Goal: Task Accomplishment & Management: Complete application form

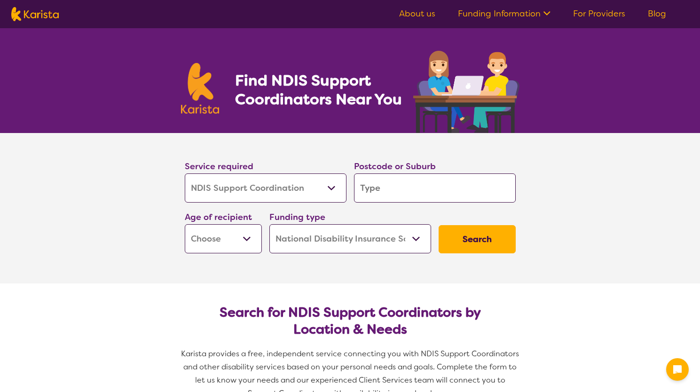
select select "NDIS Support Coordination"
select select "NDIS"
select select "NDIS Support Coordination"
select select "NDIS"
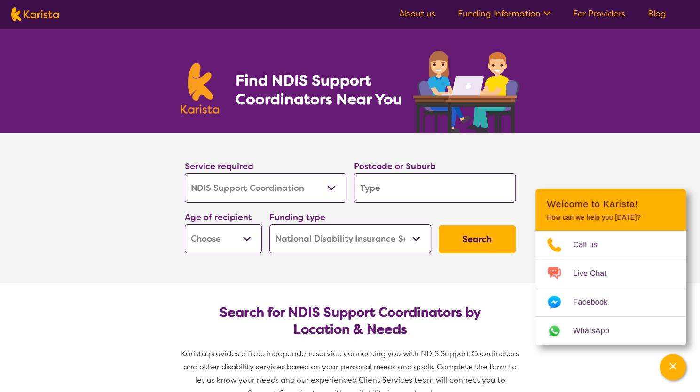
click at [405, 190] on input "search" at bounding box center [435, 188] width 162 height 29
type input "4"
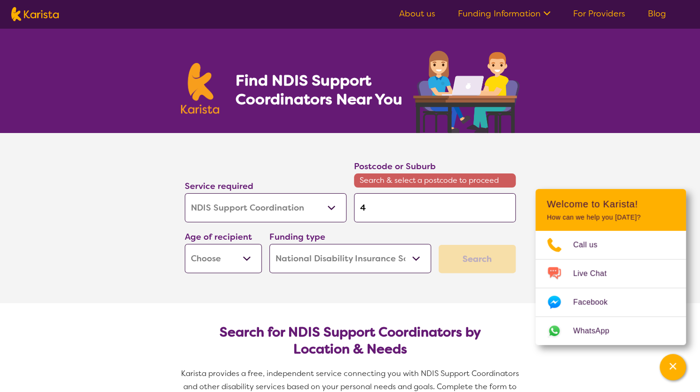
type input "43"
type input "430"
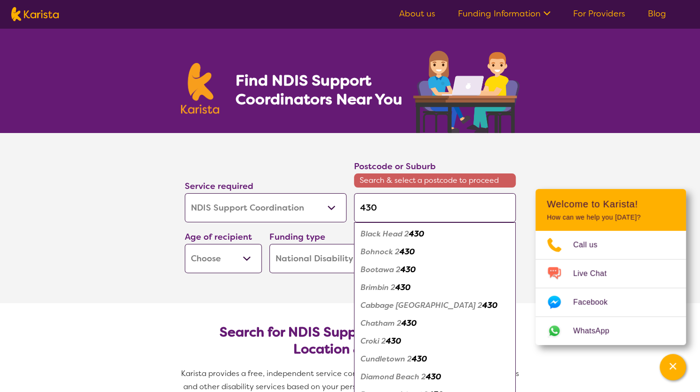
type input "4306"
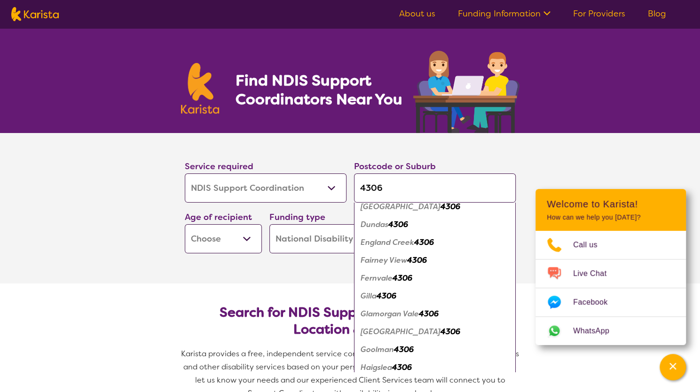
scroll to position [270, 0]
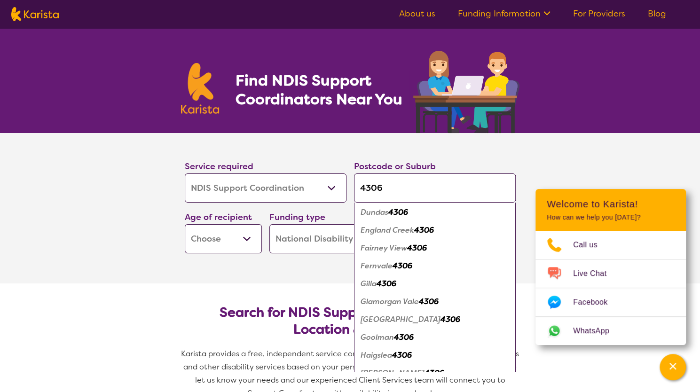
type input "4306"
click at [399, 269] on em "4306" at bounding box center [403, 266] width 20 height 10
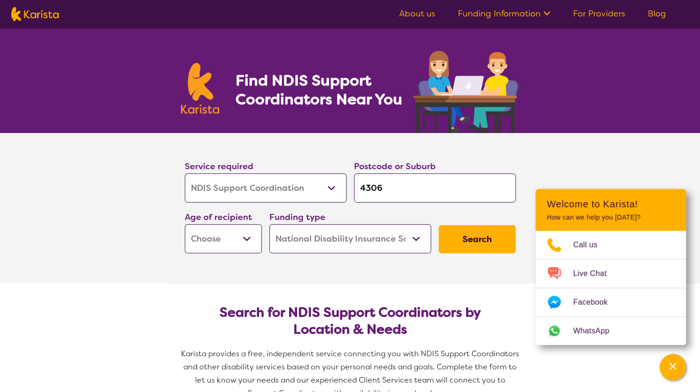
scroll to position [0, 0]
click at [242, 237] on select "Early Childhood - 0 to 9 Child - 10 to 11 Adolescent - 12 to 17 Adult - 18 to 6…" at bounding box center [223, 238] width 77 height 29
select select "CH"
click at [185, 224] on select "Early Childhood - 0 to 9 Child - 10 to 11 Adolescent - 12 to 17 Adult - 18 to 6…" at bounding box center [223, 238] width 77 height 29
select select "CH"
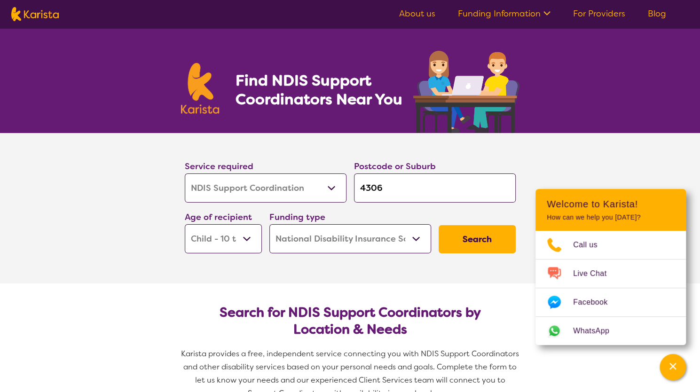
click at [410, 240] on select "Home Care Package (HCP) National Disability Insurance Scheme (NDIS) I don't know" at bounding box center [351, 238] width 162 height 29
click at [473, 238] on button "Search" at bounding box center [477, 239] width 77 height 28
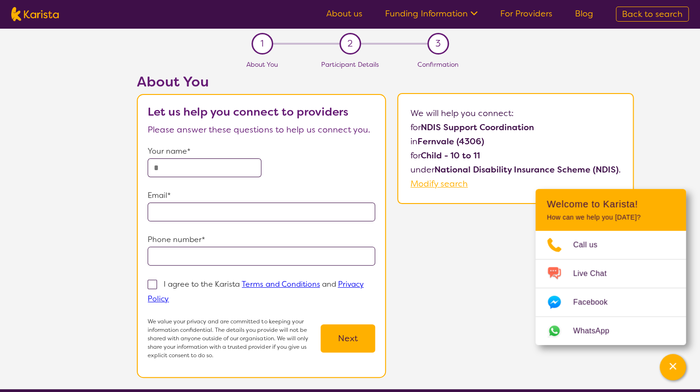
click at [199, 166] on input "text" at bounding box center [205, 168] width 114 height 19
type input "*****"
type input "**********"
click at [155, 287] on span at bounding box center [152, 284] width 9 height 9
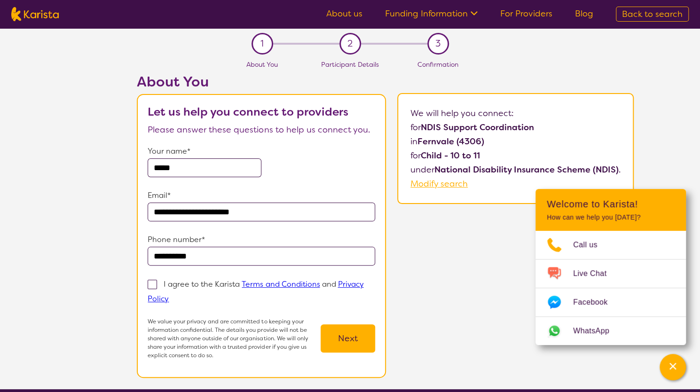
click at [169, 295] on input "I agree to the Karista Terms and Conditions and Privacy Policy" at bounding box center [172, 298] width 6 height 6
checkbox input "true"
click at [366, 337] on button "Next" at bounding box center [348, 339] width 55 height 28
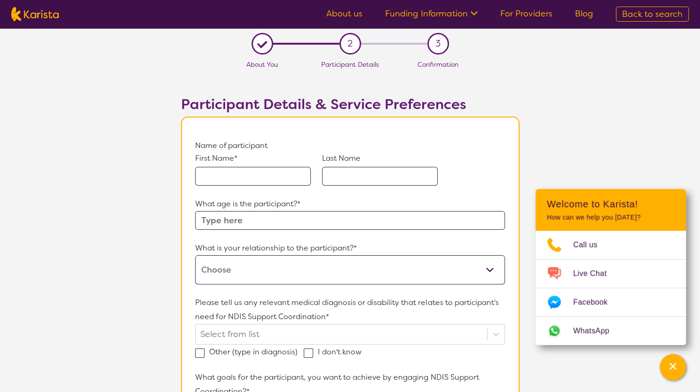
click at [254, 184] on input "text" at bounding box center [253, 176] width 116 height 19
click at [270, 221] on div "What age is the participant?*" at bounding box center [350, 213] width 310 height 33
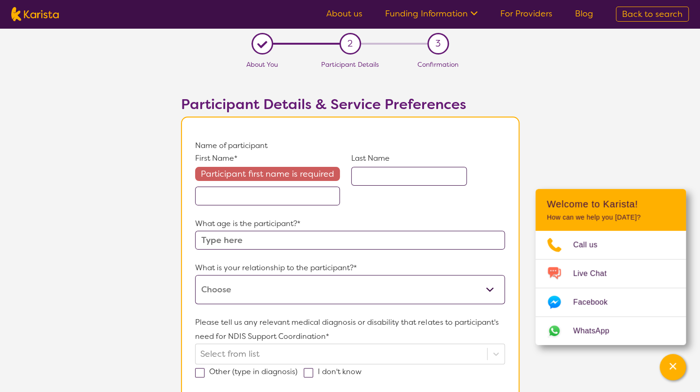
click at [256, 199] on input "text" at bounding box center [267, 196] width 145 height 19
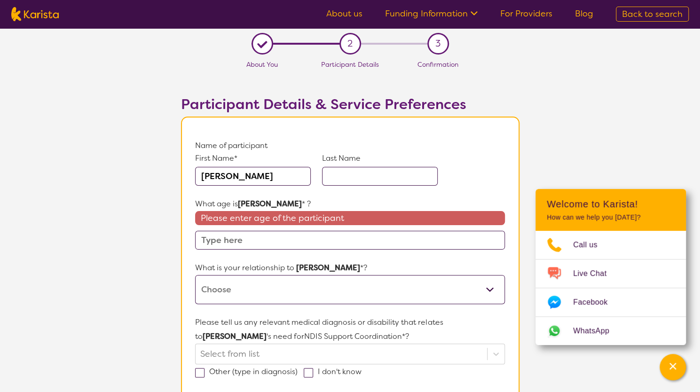
type input "[PERSON_NAME]"
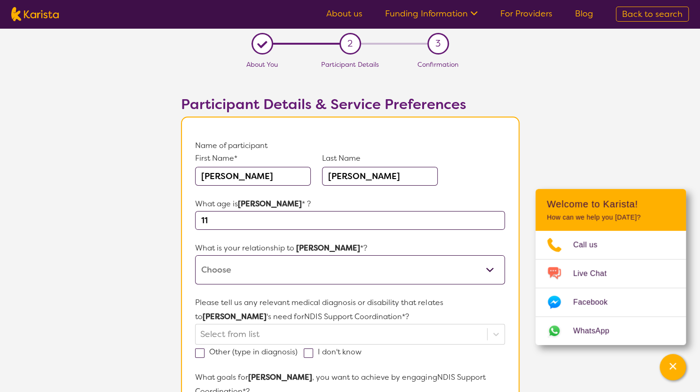
type input "11"
click at [323, 280] on select "This request is for myself I am their parent I am their child I am their spouse…" at bounding box center [350, 269] width 310 height 29
select select "I am their Child Safety Officer"
click at [195, 255] on select "This request is for myself I am their parent I am their child I am their spouse…" at bounding box center [350, 269] width 310 height 29
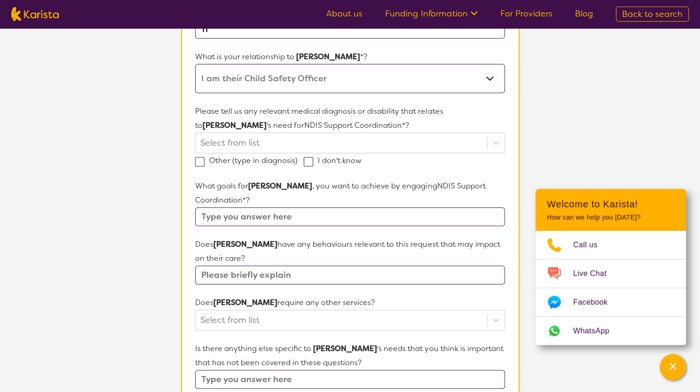
scroll to position [192, 0]
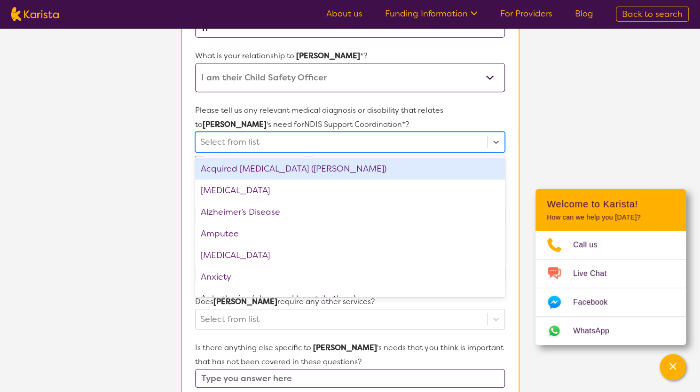
click at [367, 143] on div at bounding box center [341, 142] width 282 height 16
click at [293, 144] on div at bounding box center [341, 142] width 282 height 16
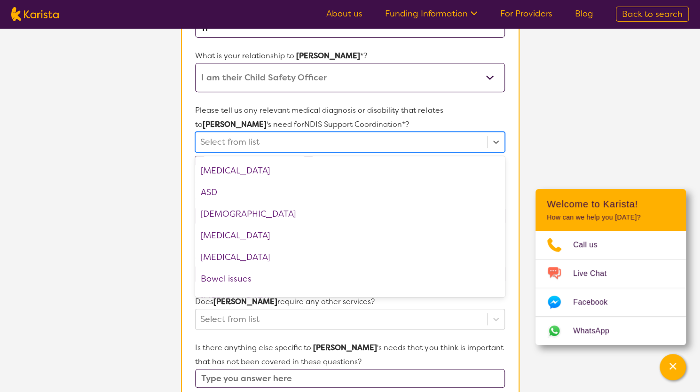
scroll to position [146, 0]
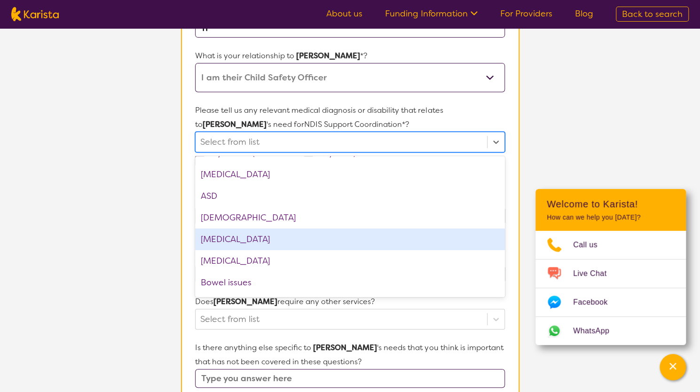
click at [448, 236] on div "[MEDICAL_DATA]" at bounding box center [350, 240] width 310 height 22
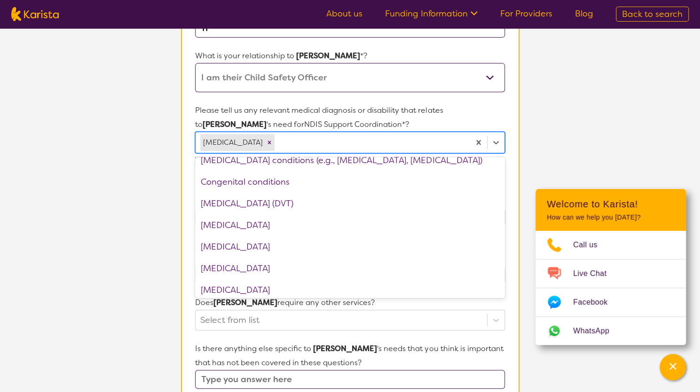
scroll to position [423, 0]
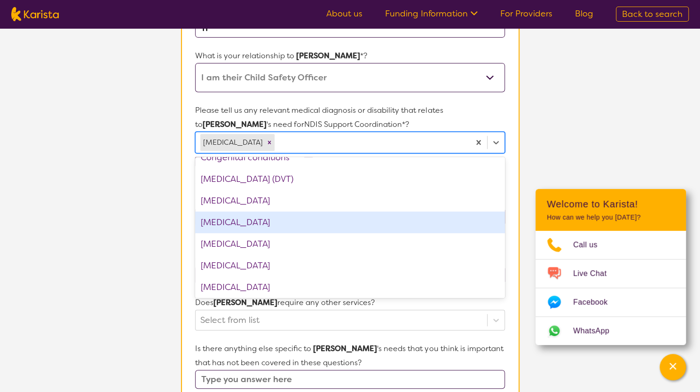
click at [418, 220] on div "[MEDICAL_DATA]" at bounding box center [350, 223] width 310 height 22
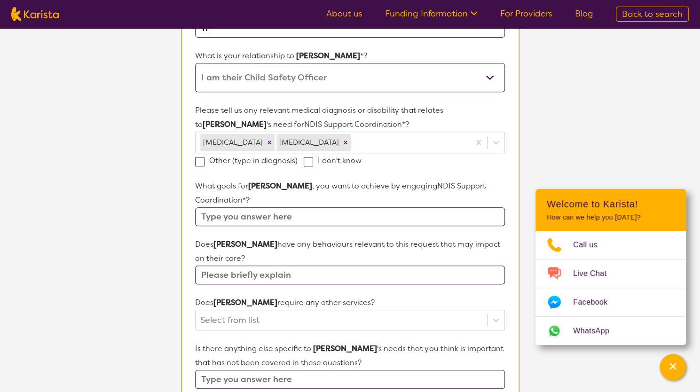
click at [532, 119] on section "L About You 2 Participant Details 3 Confirmation Participant Details & Service …" at bounding box center [350, 258] width 700 height 844
click at [260, 222] on input "text" at bounding box center [350, 216] width 310 height 19
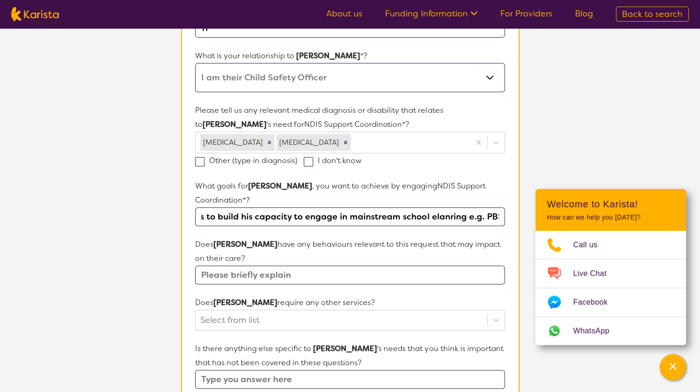
scroll to position [0, 243]
type input "supporitng his social skills and engaging the right supports to build his capac…"
type input "P"
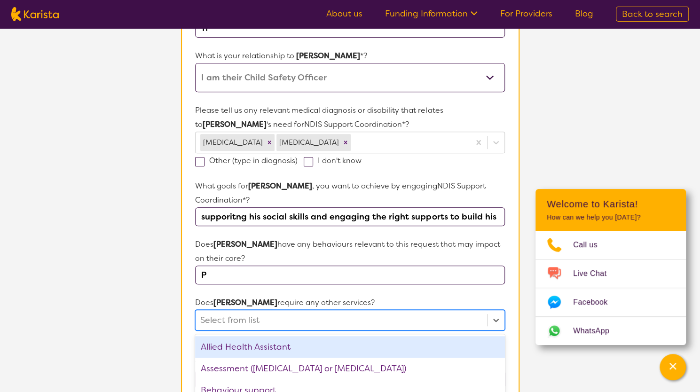
click at [255, 316] on div "option Allied Health Assistant focused, 1 of 21. 21 results available. Use Up a…" at bounding box center [350, 320] width 310 height 21
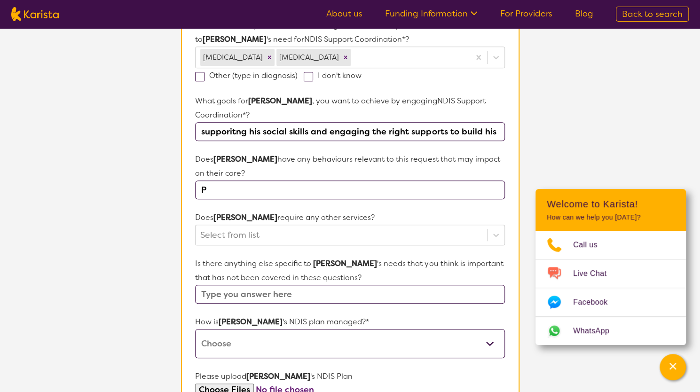
click at [440, 200] on form "Name of participant First Name* [PERSON_NAME] Last Name [PERSON_NAME] What age …" at bounding box center [350, 200] width 310 height 678
drag, startPoint x: 424, startPoint y: 189, endPoint x: 244, endPoint y: 220, distance: 183.4
click at [244, 220] on form "Name of participant First Name* [PERSON_NAME] Last Name [PERSON_NAME] What age …" at bounding box center [350, 200] width 310 height 678
click at [449, 135] on input "supporitng his social skills and engaging the right supports to build his capac…" at bounding box center [350, 131] width 310 height 19
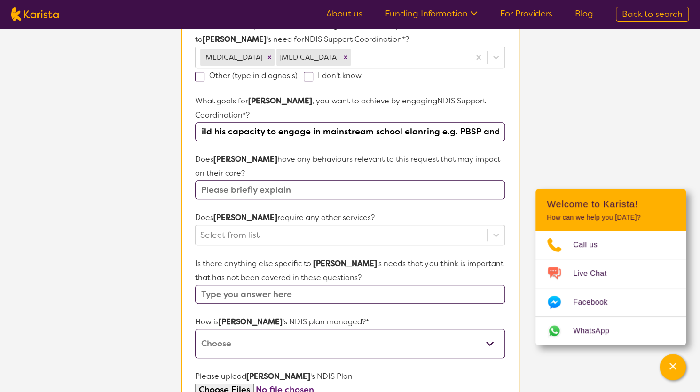
scroll to position [0, 276]
type input "supporitng his social skills and engaging the right supports to build his capac…"
click at [617, 134] on section "L About You 2 Participant Details 3 Confirmation Participant Details & Service …" at bounding box center [350, 173] width 700 height 844
click at [318, 293] on input "text" at bounding box center [350, 294] width 310 height 19
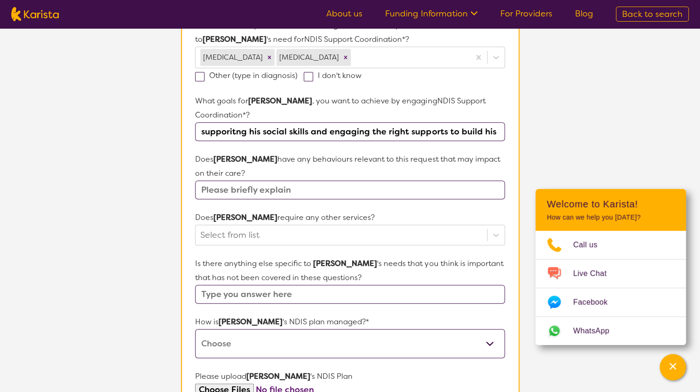
click at [356, 342] on select "Self-managed NDIS plan Managed by a registered plan management provider (not th…" at bounding box center [350, 343] width 310 height 29
select select "Plan Managed"
click at [195, 329] on select "Self-managed NDIS plan Managed by a registered plan management provider (not th…" at bounding box center [350, 343] width 310 height 29
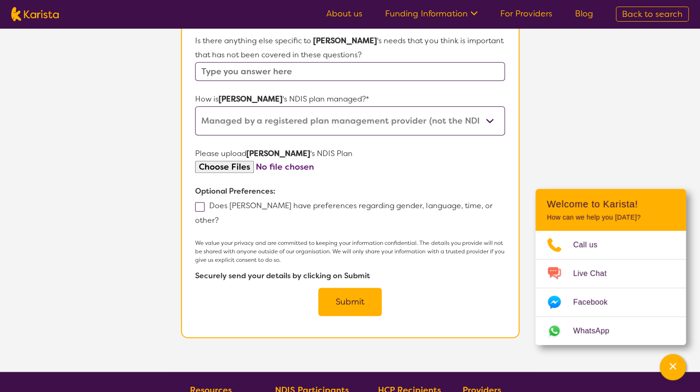
scroll to position [504, 0]
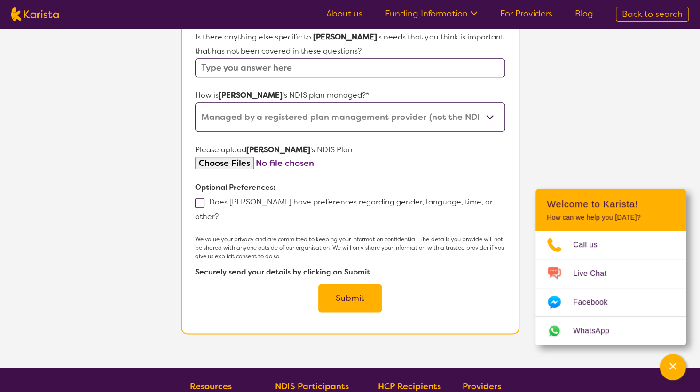
click at [220, 166] on input "file" at bounding box center [350, 163] width 310 height 13
type input "C:\fakepath\NDIS Plan; 27022025 - 26022026; [PERSON_NAME].pdf"
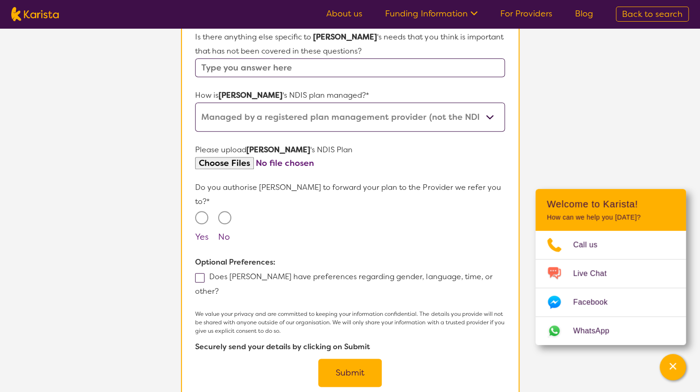
click at [203, 211] on input "Yes" at bounding box center [201, 217] width 13 height 13
radio input "true"
click at [338, 359] on button "Submit" at bounding box center [350, 373] width 64 height 28
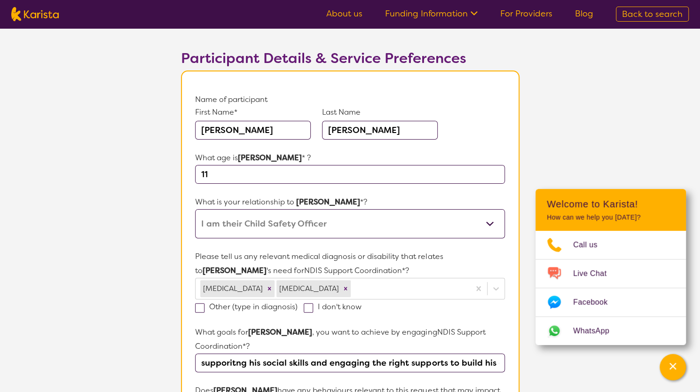
scroll to position [0, 0]
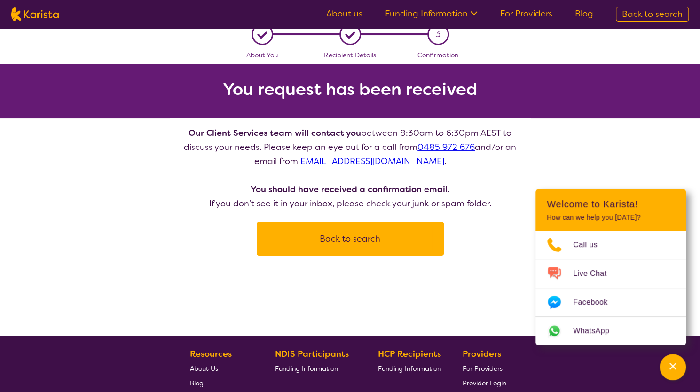
scroll to position [10, 0]
